Goal: Check status: Check status

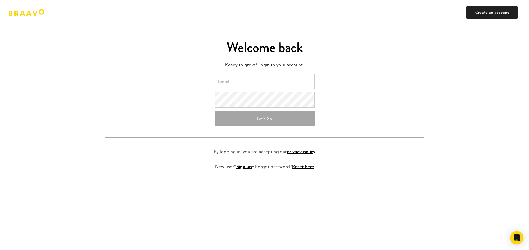
drag, startPoint x: 0, startPoint y: 0, endPoint x: 283, endPoint y: 82, distance: 294.4
click at [283, 82] on input "email" at bounding box center [265, 82] width 100 height 16
type input "[PERSON_NAME][EMAIL_ADDRESS][PERSON_NAME][DOMAIN_NAME]"
click at [259, 120] on button "Let's Go" at bounding box center [265, 118] width 100 height 16
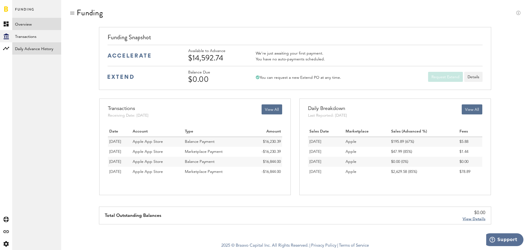
click at [43, 49] on link "Daily Advance History" at bounding box center [36, 48] width 49 height 12
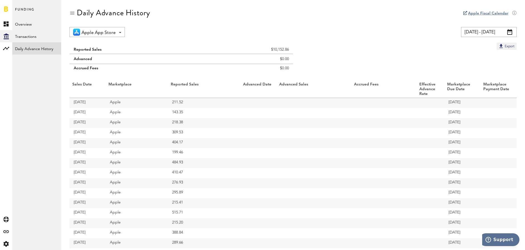
click at [509, 33] on span at bounding box center [509, 32] width 5 height 6
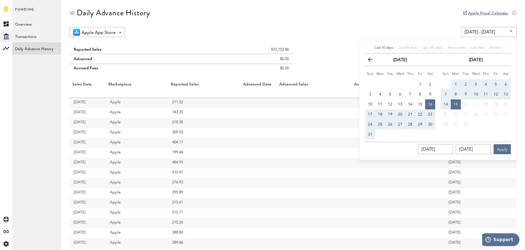
click at [372, 61] on icon "button" at bounding box center [372, 61] width 0 height 0
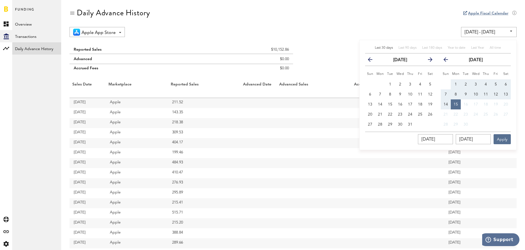
click at [372, 61] on icon "button" at bounding box center [372, 61] width 0 height 0
click at [428, 61] on icon "button" at bounding box center [428, 61] width 0 height 0
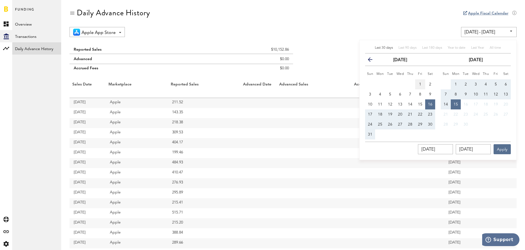
click at [420, 83] on span "1" at bounding box center [420, 84] width 2 height 4
type input "08/01/25 - 08/01/25"
type input "08/01/2025"
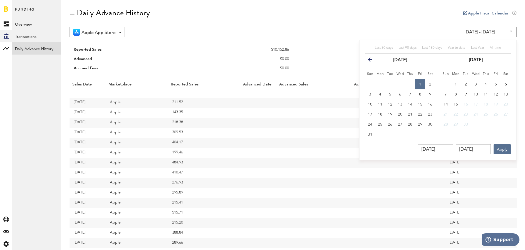
drag, startPoint x: 366, startPoint y: 59, endPoint x: 369, endPoint y: 60, distance: 3.2
click at [366, 59] on th "previous" at bounding box center [370, 59] width 10 height 13
click at [372, 61] on icon "button" at bounding box center [372, 61] width 0 height 0
click at [392, 84] on button "1" at bounding box center [390, 84] width 10 height 10
type input "07/01/25 - 07/01/25"
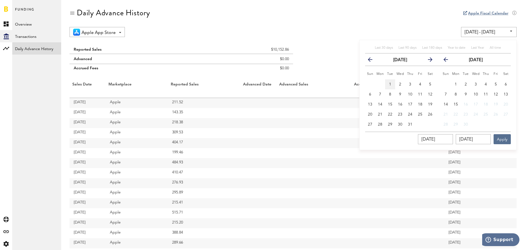
type input "07/01/2025"
click at [448, 61] on icon "button" at bounding box center [448, 61] width 0 height 0
click at [446, 134] on span "31" at bounding box center [446, 134] width 4 height 4
type input "07/01/25 - 08/31/25"
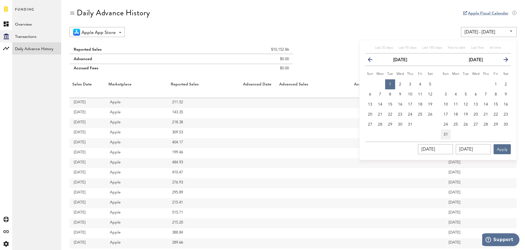
type input "08/31/2025"
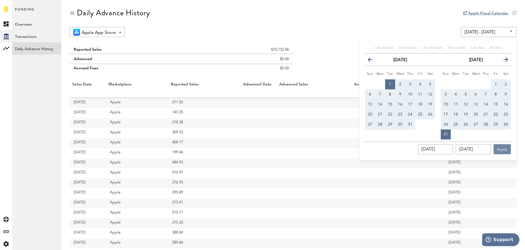
click at [500, 146] on button "Apply" at bounding box center [502, 149] width 17 height 10
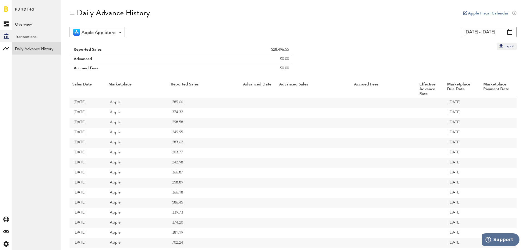
click at [509, 35] on input "07/01/25 - 08/31/25" at bounding box center [489, 32] width 56 height 10
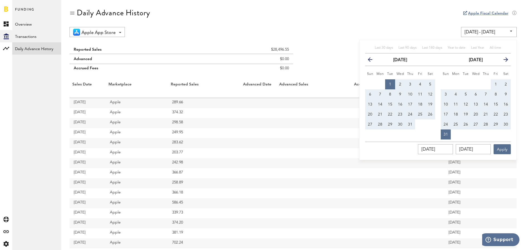
click at [372, 61] on icon "button" at bounding box center [372, 61] width 0 height 0
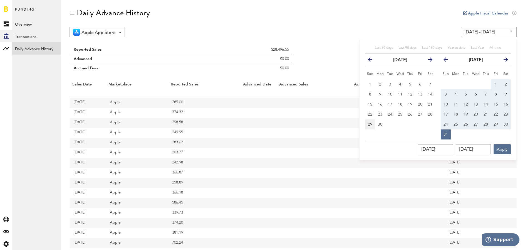
click at [367, 124] on button "29" at bounding box center [370, 124] width 10 height 10
type input "06/29/25 - 06/29/25"
type input "06/29/2025"
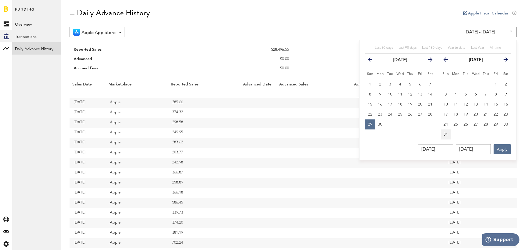
click at [447, 135] on span "31" at bounding box center [446, 134] width 4 height 4
type input "06/29/25 - 08/31/25"
type input "08/31/2025"
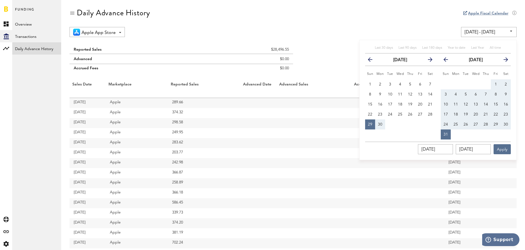
click at [429, 25] on div "Daily Advance History" at bounding box center [293, 17] width 447 height 19
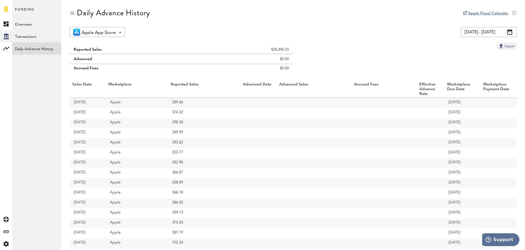
click at [511, 31] on span at bounding box center [509, 32] width 5 height 6
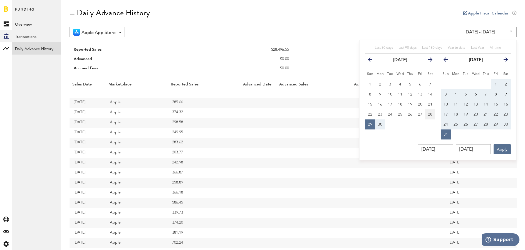
click at [429, 114] on span "28" at bounding box center [430, 114] width 4 height 4
type input "06/28/25 - 06/28/25"
type input "06/28/2025"
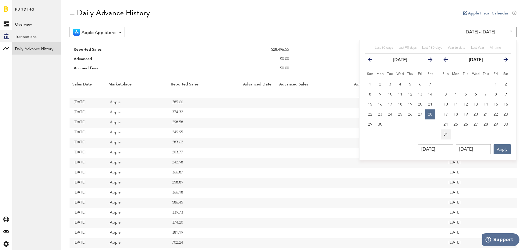
click at [445, 132] on span "31" at bounding box center [446, 134] width 4 height 4
type input "06/28/25 - 08/31/25"
type input "08/31/2025"
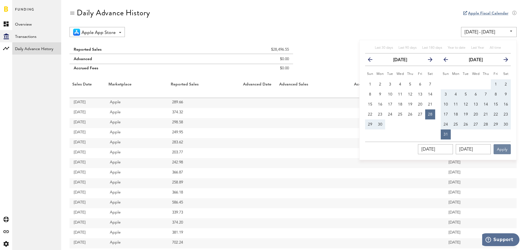
click at [503, 149] on button "Apply" at bounding box center [502, 149] width 17 height 10
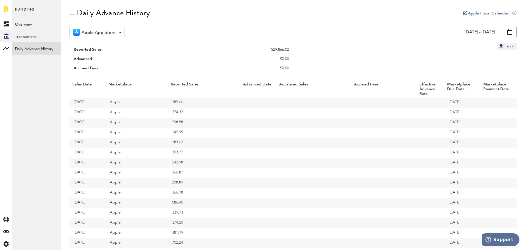
click at [508, 33] on span at bounding box center [509, 32] width 5 height 6
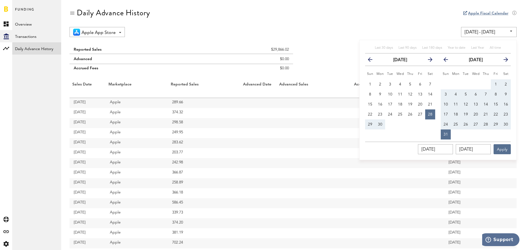
click at [371, 123] on span "29" at bounding box center [370, 124] width 4 height 4
type input "06/29/25 - 06/29/25"
type input "06/29/2025"
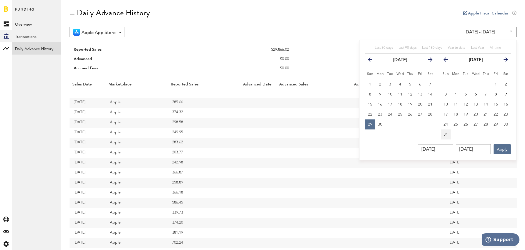
click at [449, 133] on button "31" at bounding box center [446, 134] width 10 height 10
type input "06/29/25 - 08/31/25"
type input "08/31/2025"
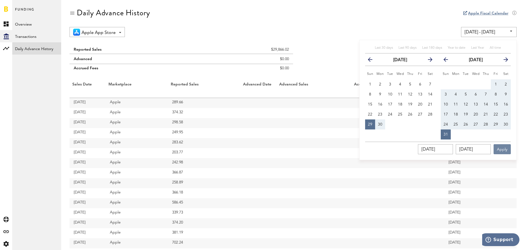
click at [502, 148] on button "Apply" at bounding box center [502, 149] width 17 height 10
